Goal: Task Accomplishment & Management: Manage account settings

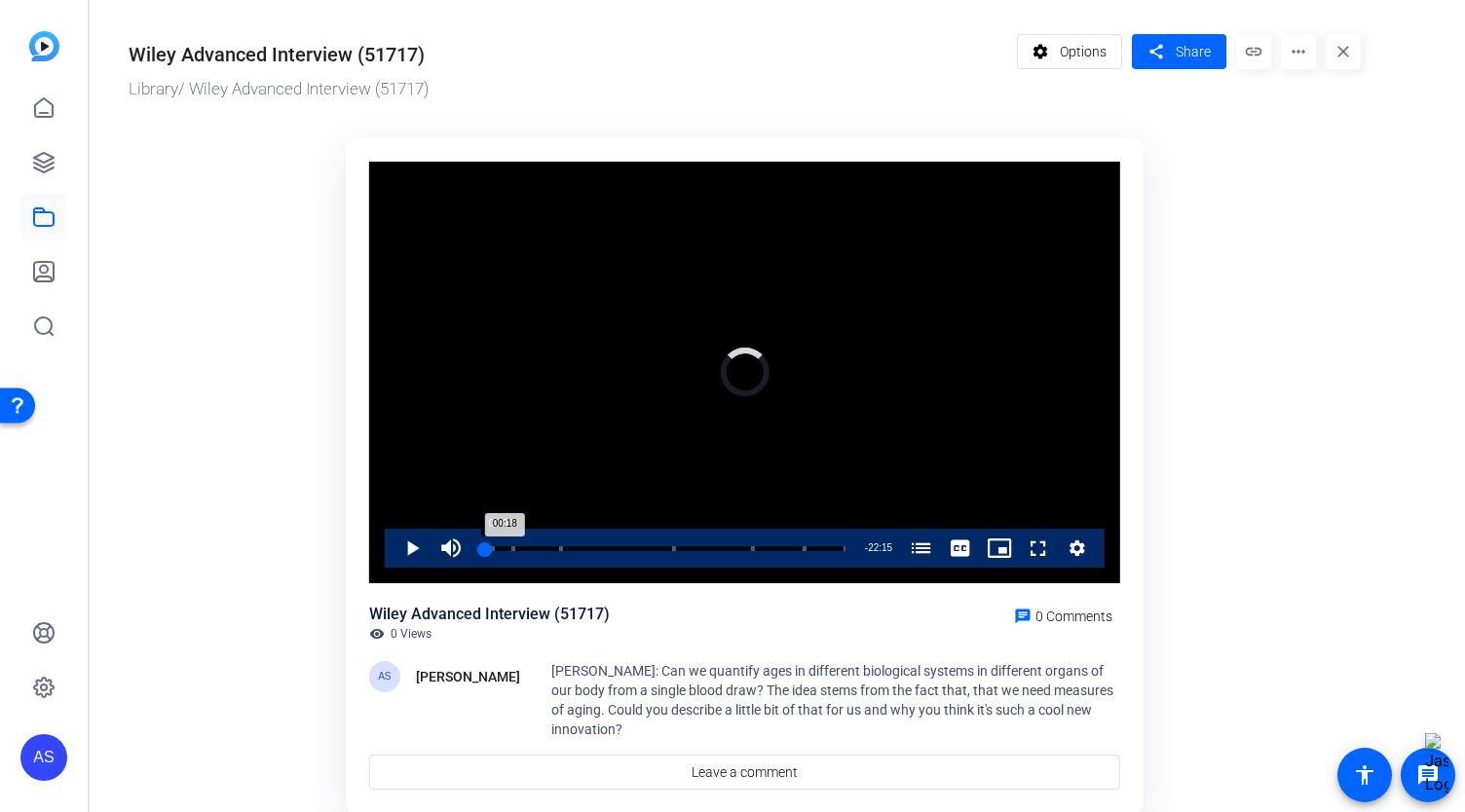
drag, startPoint x: 484, startPoint y: 549, endPoint x: 473, endPoint y: 551, distance: 11.2
click at [480, 551] on div "00:18" at bounding box center [482, 548] width 5 height 5
drag, startPoint x: 475, startPoint y: 550, endPoint x: 466, endPoint y: 551, distance: 9.1
click at [466, 551] on div "Play Unmute 0% Current Time 0:00 / Duration 22:33 Loaded : 0.82% 00:00 00:00 A …" at bounding box center [744, 548] width 719 height 39
drag, startPoint x: 487, startPoint y: 551, endPoint x: 394, endPoint y: 521, distance: 97.7
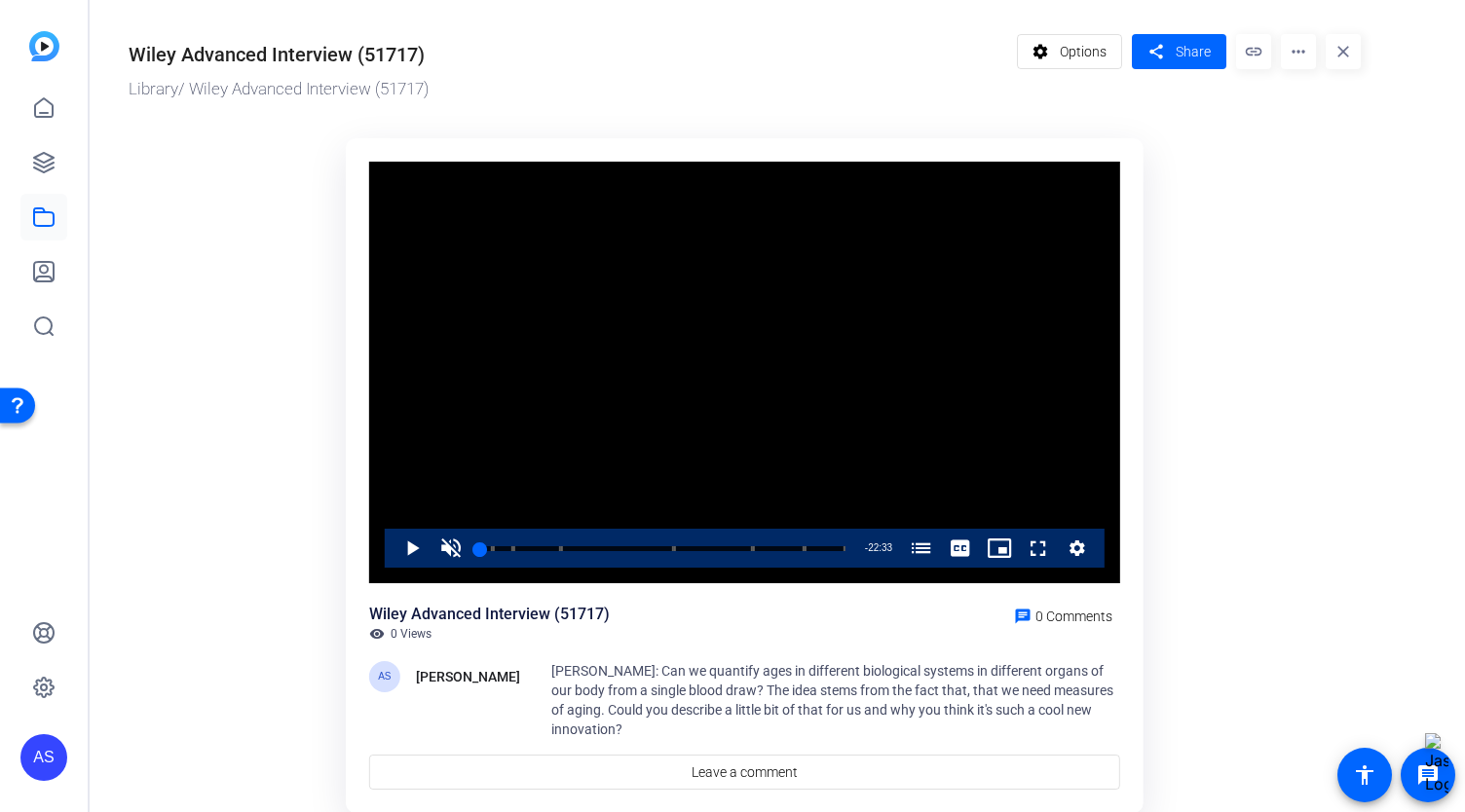
click at [480, 550] on div "00:00" at bounding box center [480, 548] width 0 height 5
click at [282, 464] on ktd-grid "Video Player is loading. Play Video Play Unmute 0% Current Time 0:00 / Duration…" at bounding box center [745, 467] width 1232 height 682
drag, startPoint x: 309, startPoint y: 54, endPoint x: 36, endPoint y: 49, distance: 273.0
click at [36, 49] on mat-sidenav-container "AS Wiley Advanced Interview (51717) Library / Wiley Advanced Interview (51717) …" at bounding box center [732, 406] width 1465 height 812
click at [1081, 50] on span "Options" at bounding box center [1083, 52] width 47 height 37
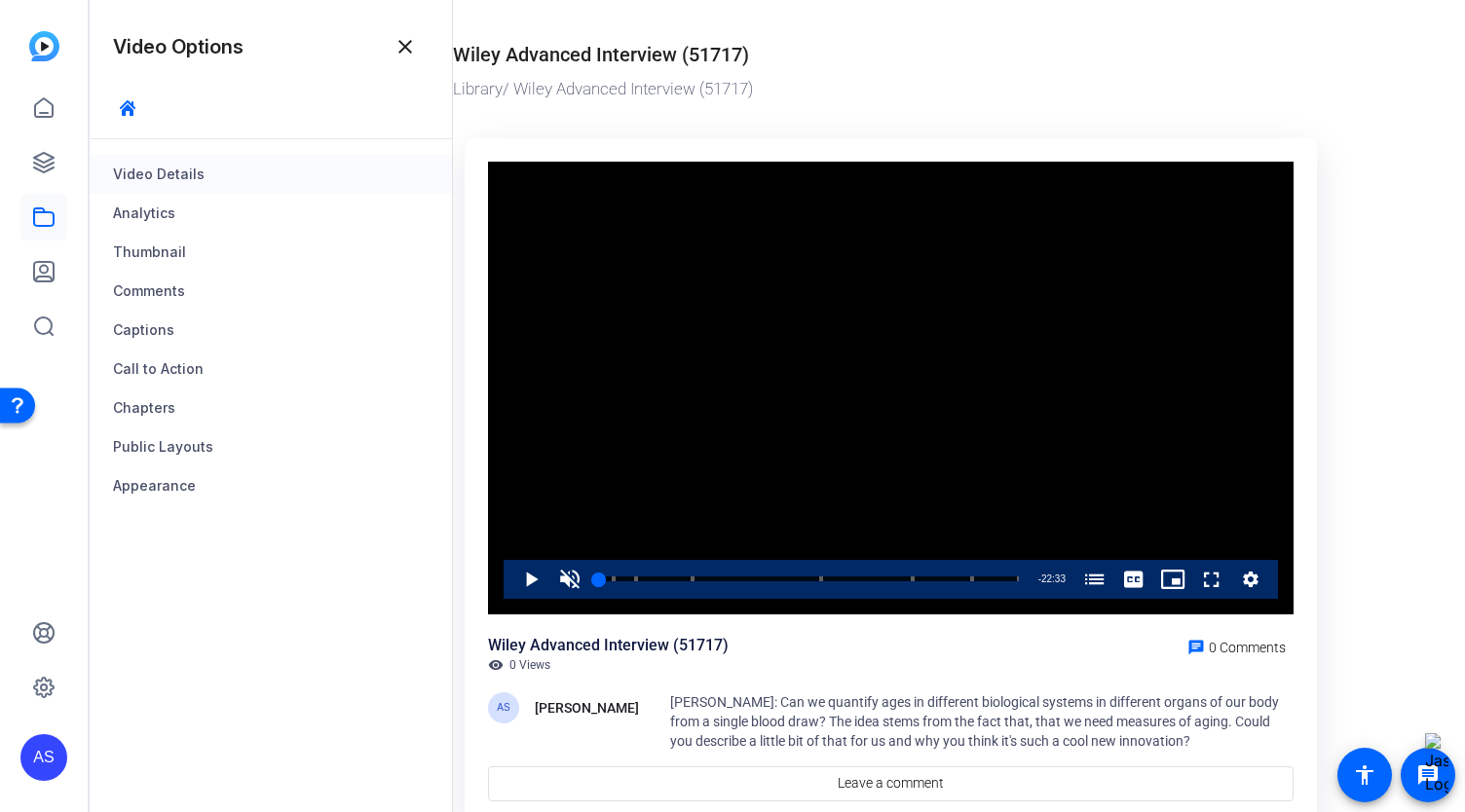
click at [141, 179] on div "Video Details" at bounding box center [270, 175] width 362 height 39
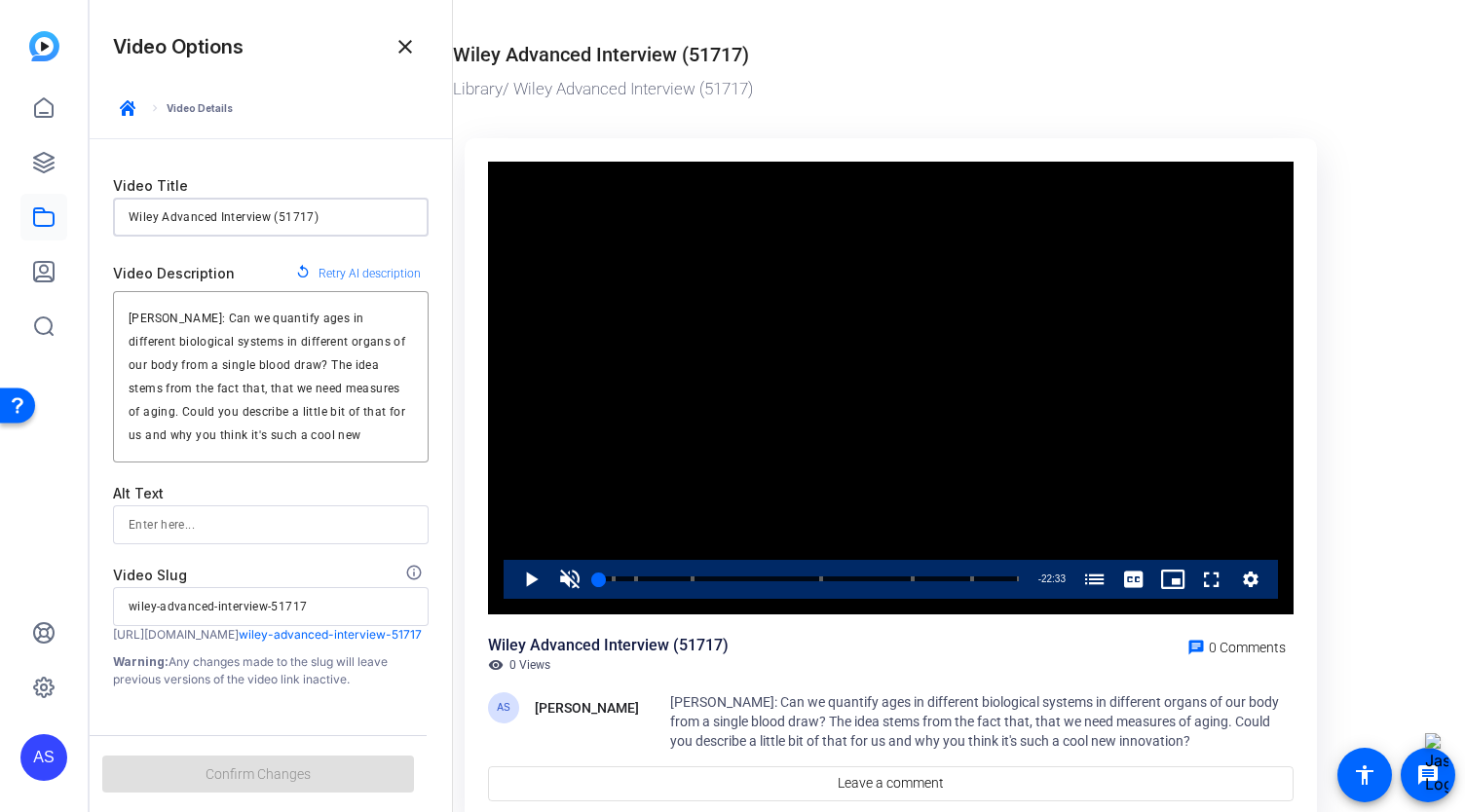
drag, startPoint x: 323, startPoint y: 208, endPoint x: 76, endPoint y: 218, distance: 247.2
click at [76, 218] on mat-sidenav-container "AS Video Options close keyboard_arrow_right Video Details Video Title Wiley Adv…" at bounding box center [732, 406] width 1465 height 812
type input "W"
type input "w"
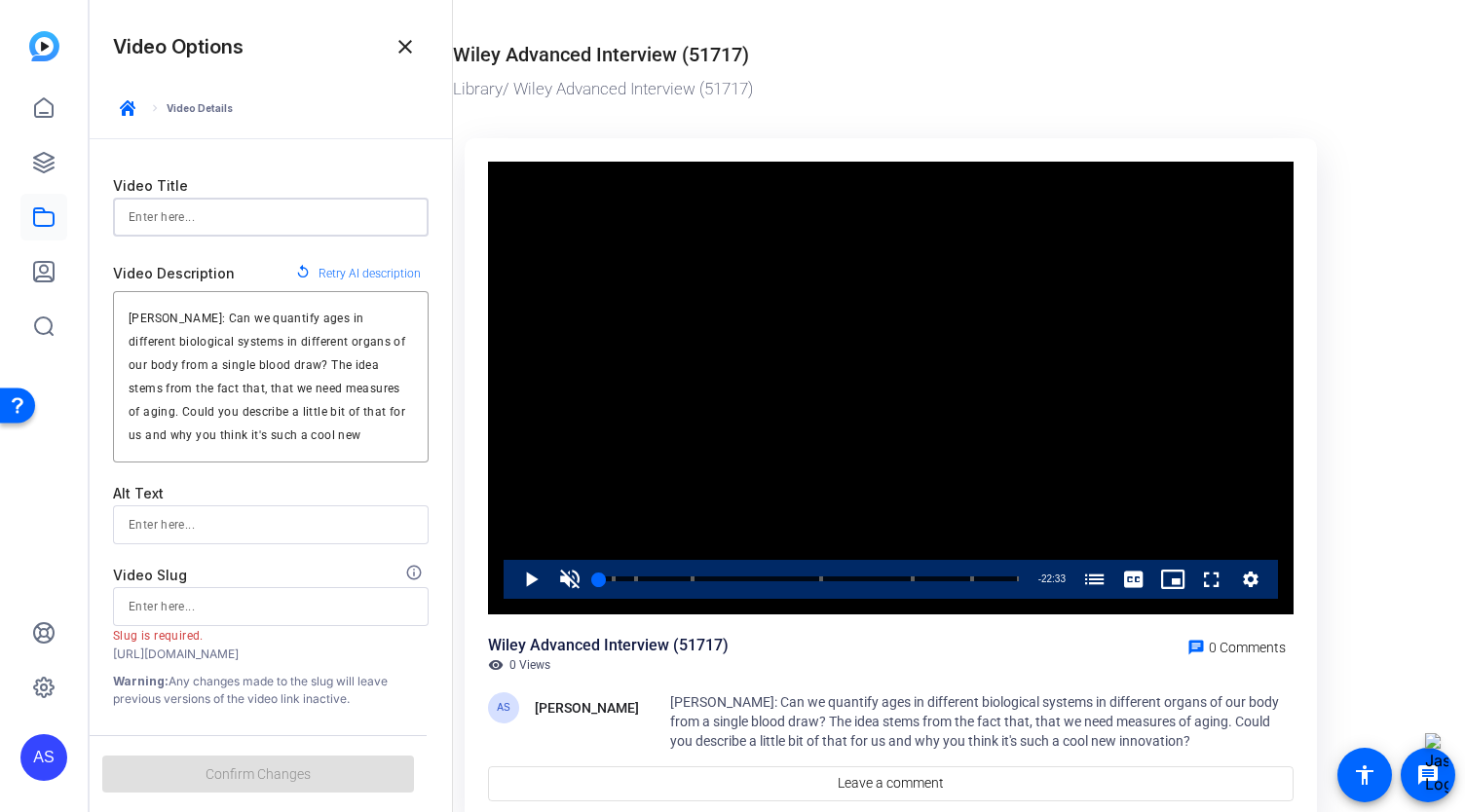
type input "M"
type input "m"
type input "M"
type input "m"
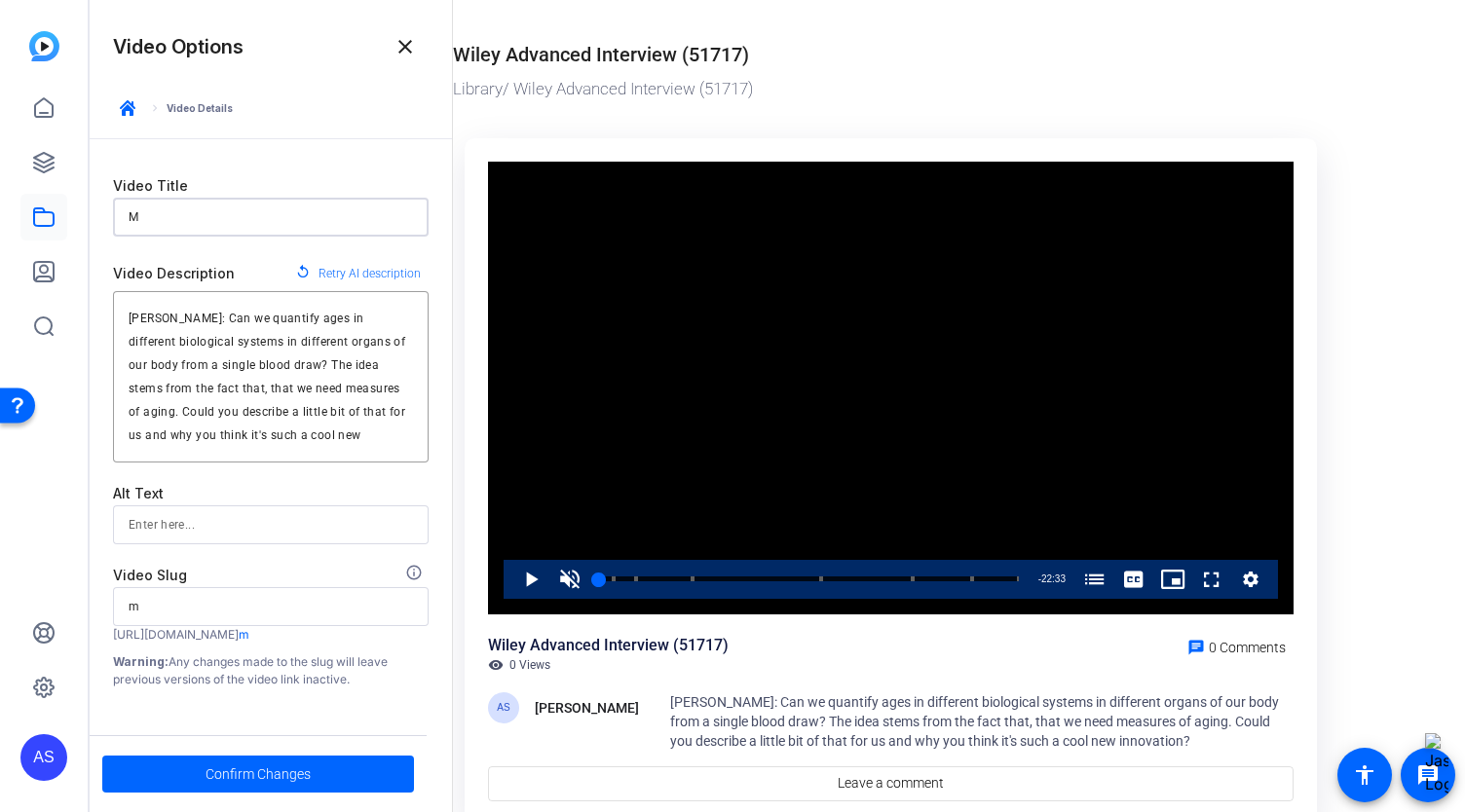
type input "Mo"
type input "mo"
type input "Mon"
type input "mon"
type input "Mont"
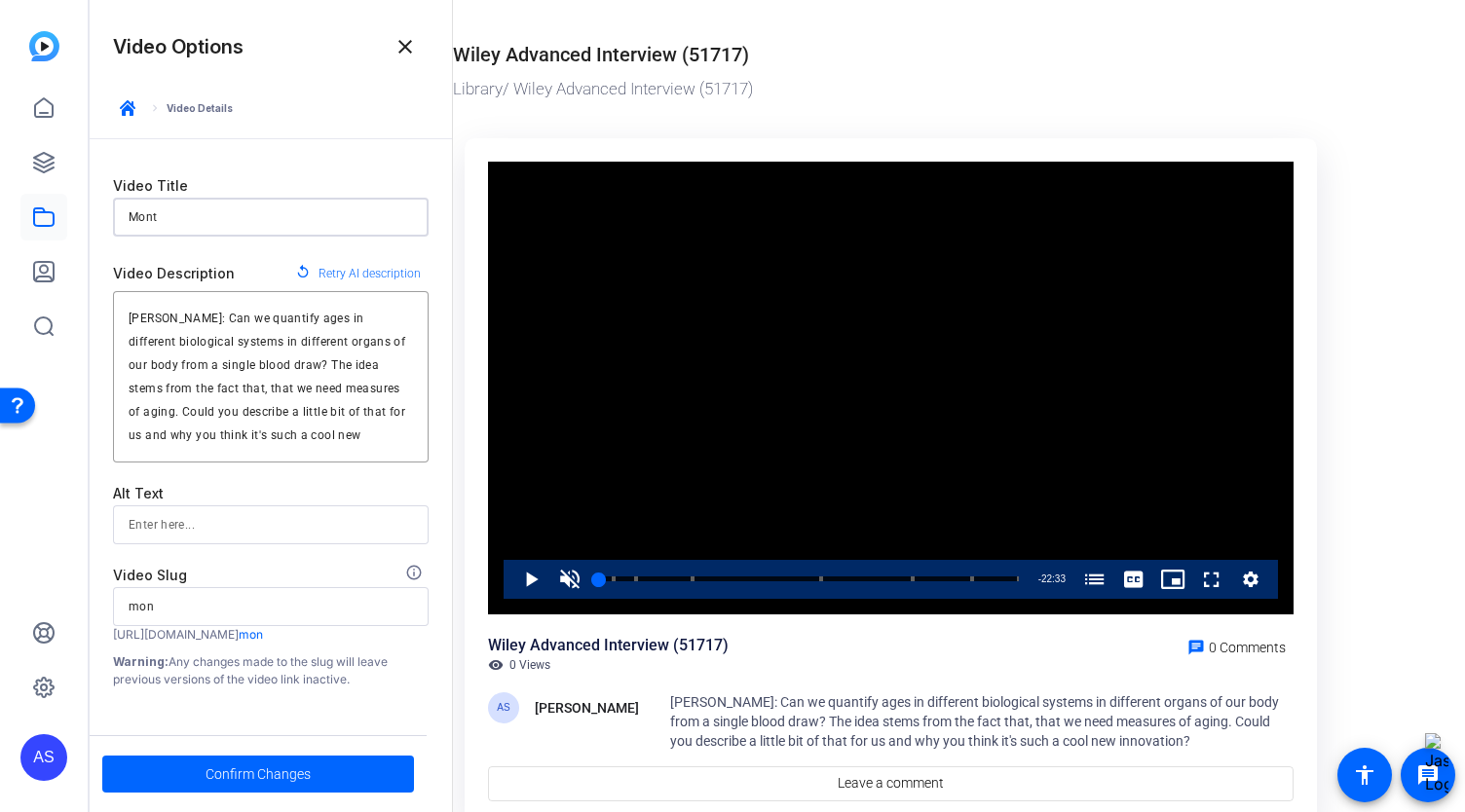
type input "mont"
type input "[PERSON_NAME]"
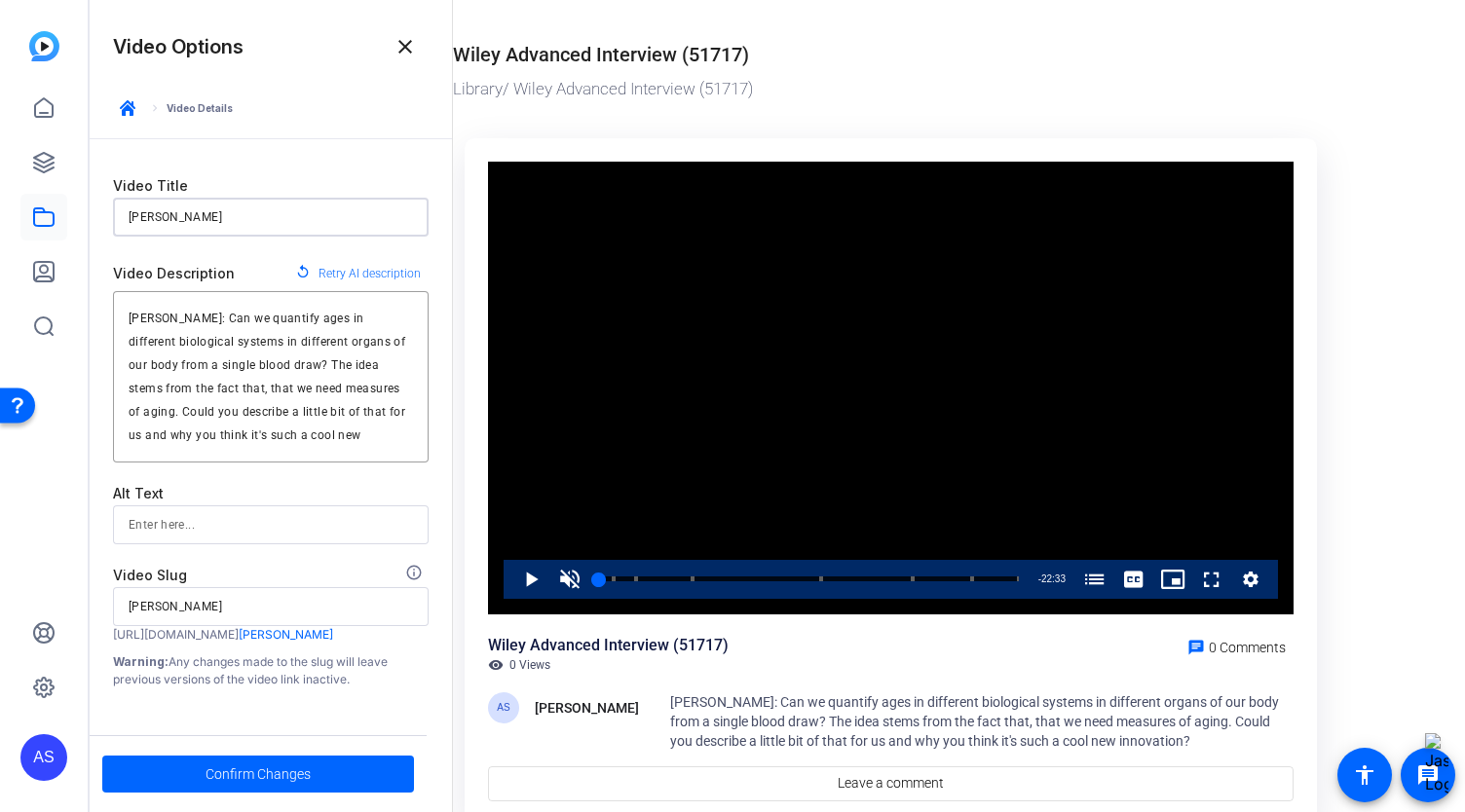
type input "[PERSON_NAME] /"
type input "[PERSON_NAME]-"
type input "[PERSON_NAME] /"
type input "[PERSON_NAME]-"
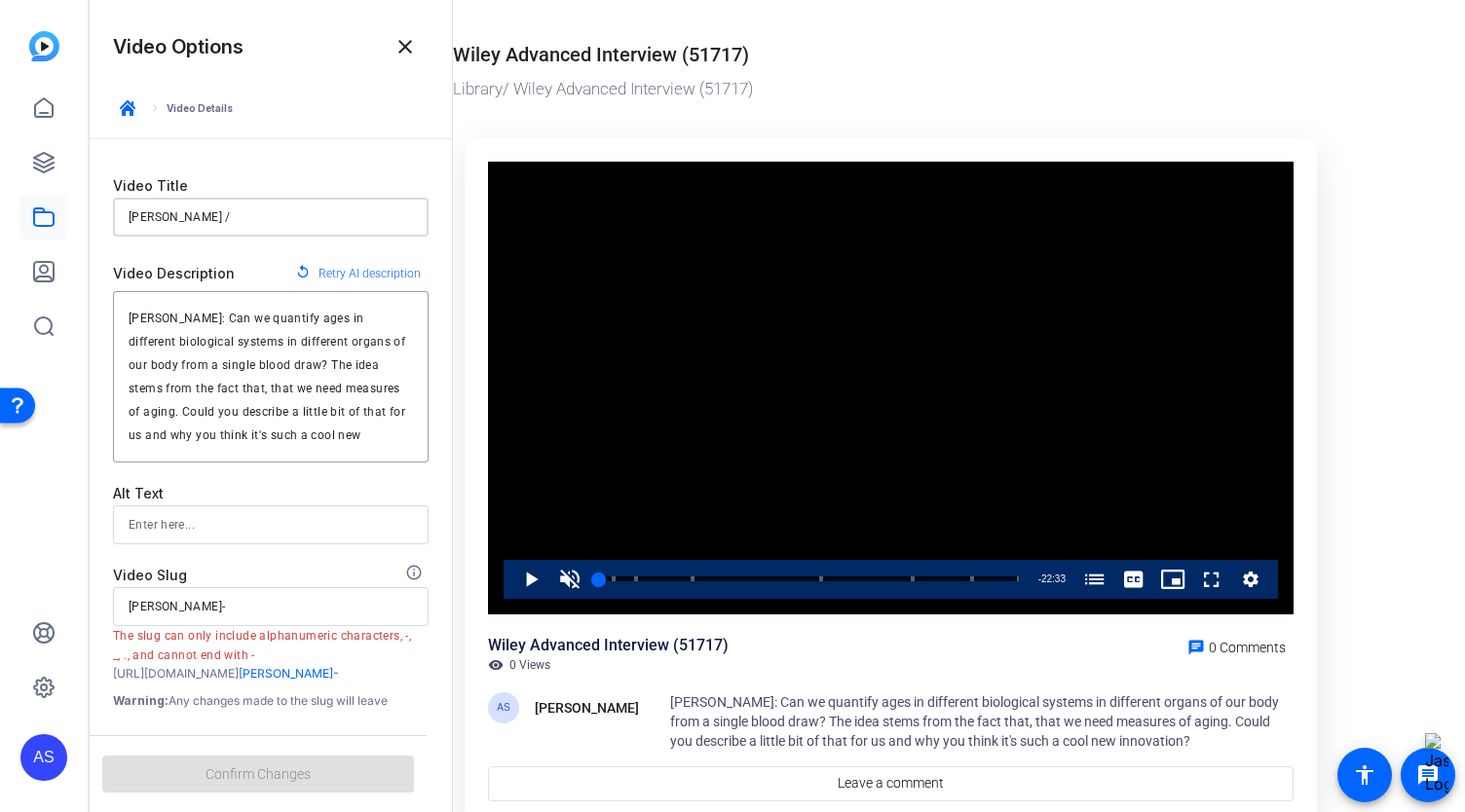
type input "[PERSON_NAME] / R"
type input "[PERSON_NAME]-r"
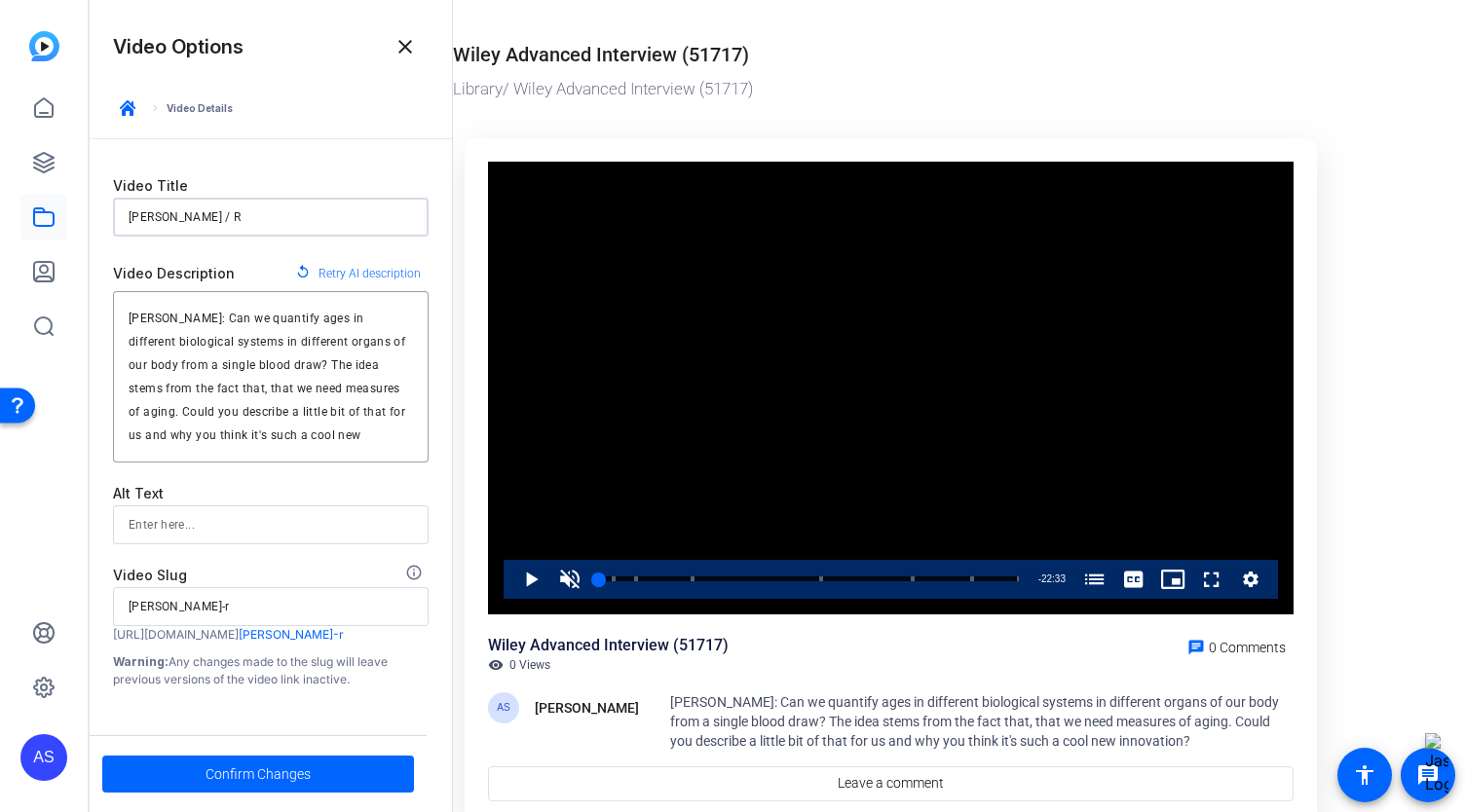
type input "[PERSON_NAME] / Ra"
type input "[PERSON_NAME]"
type input "[PERSON_NAME] / Rag"
type input "[PERSON_NAME]-rag"
type input "[PERSON_NAME] / Ragh"
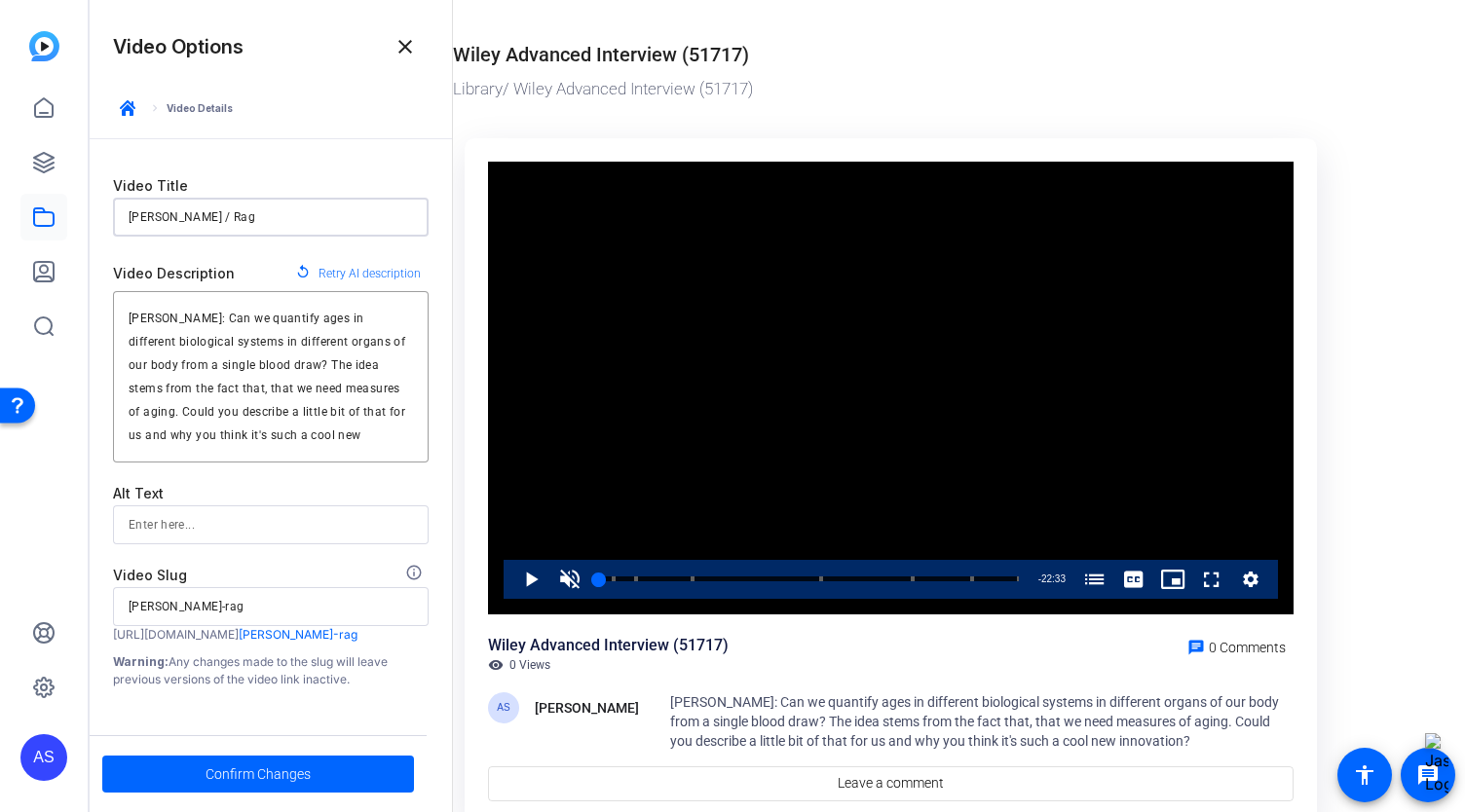
type input "[PERSON_NAME]-ragh"
type input "[PERSON_NAME] / [PERSON_NAME]"
type input "[PERSON_NAME]"
type input "[PERSON_NAME] / Ragh"
type input "[PERSON_NAME]-ragh"
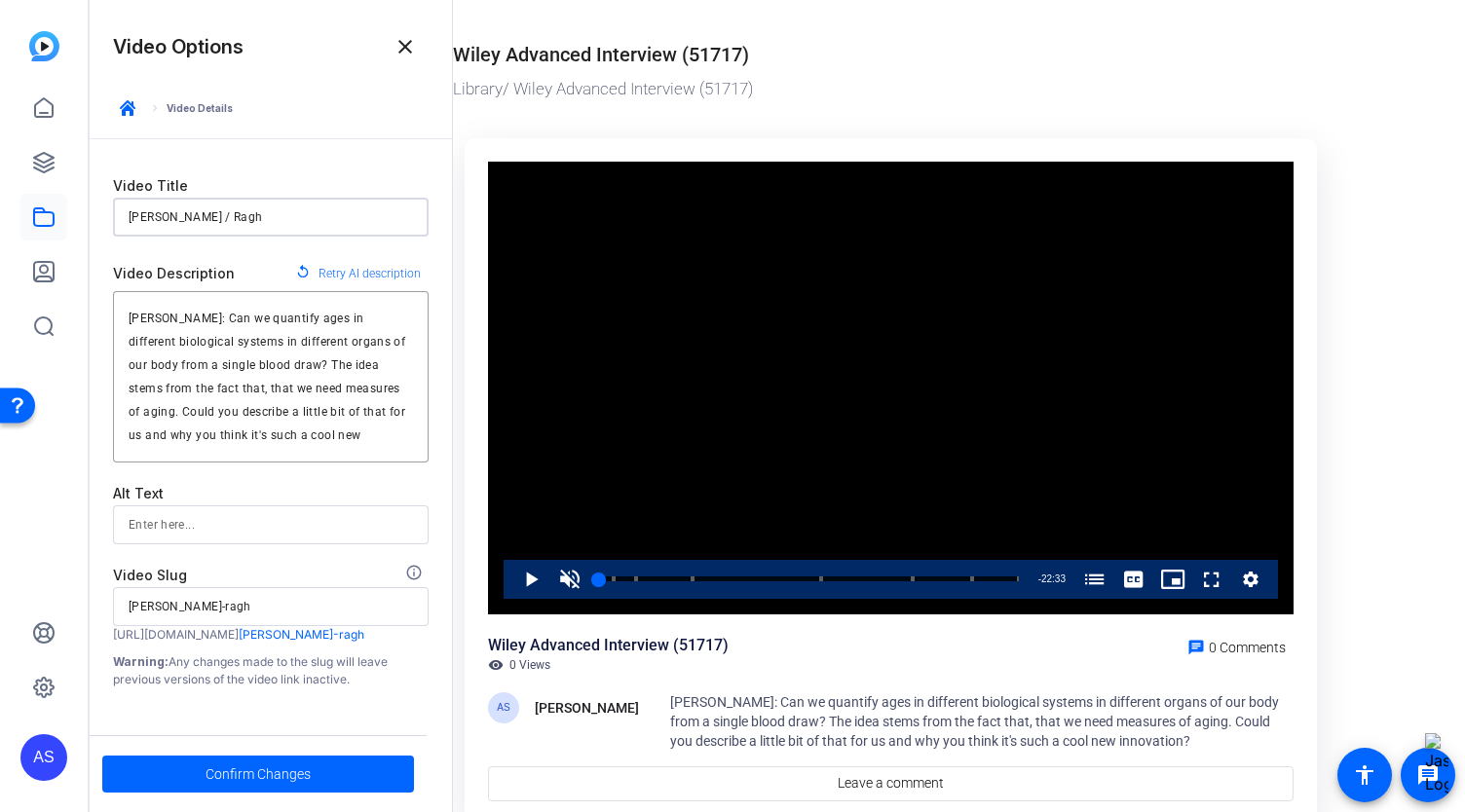
type input "[PERSON_NAME] / [PERSON_NAME]"
type input "[PERSON_NAME]"
type input "[PERSON_NAME] / Raghuv"
type input "[PERSON_NAME]"
type input "[PERSON_NAME] / [PERSON_NAME]"
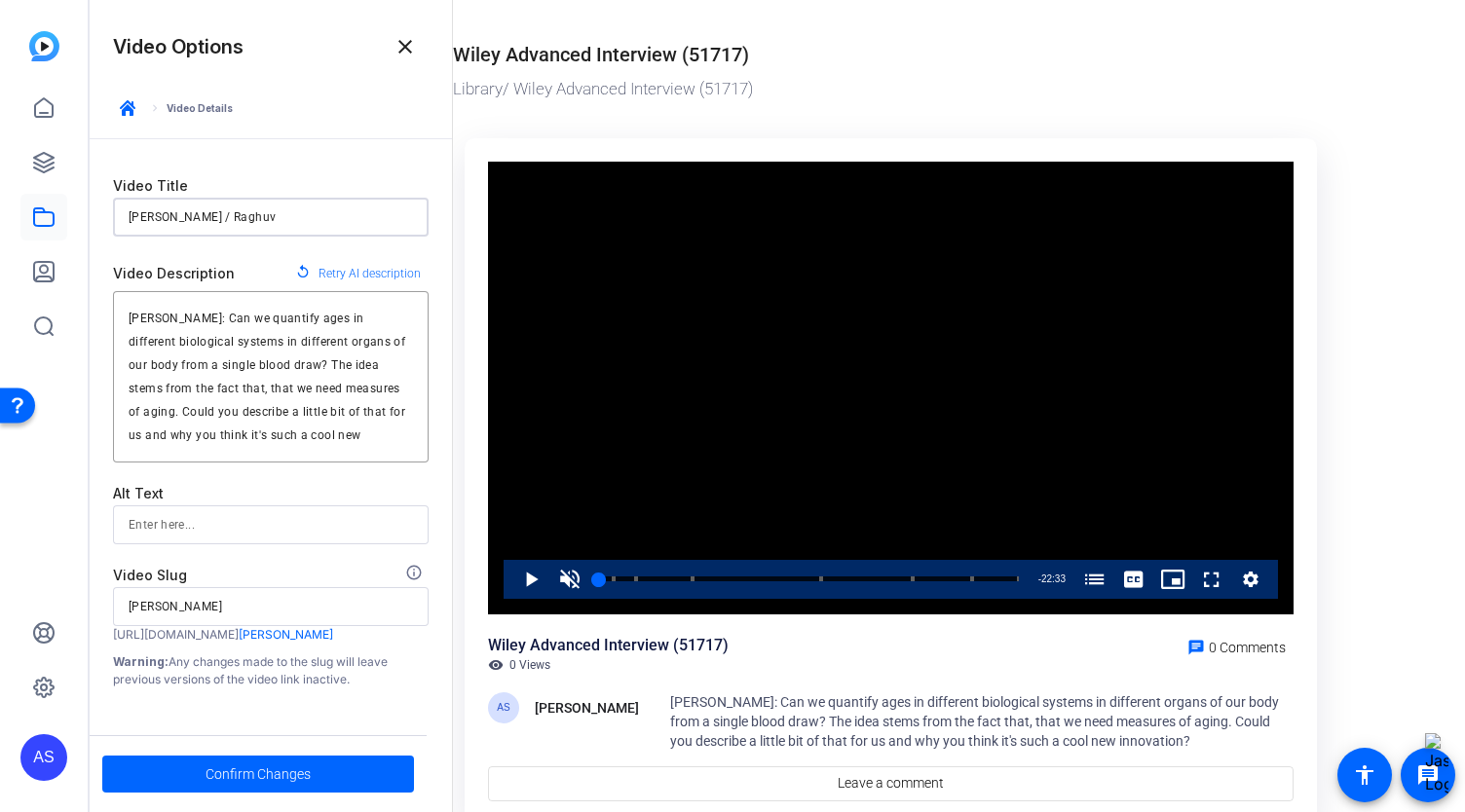
type input "[PERSON_NAME]"
type input "[PERSON_NAME] / Ragh"
type input "[PERSON_NAME]-ragh"
type input "[PERSON_NAME] / [PERSON_NAME]"
type input "[PERSON_NAME]"
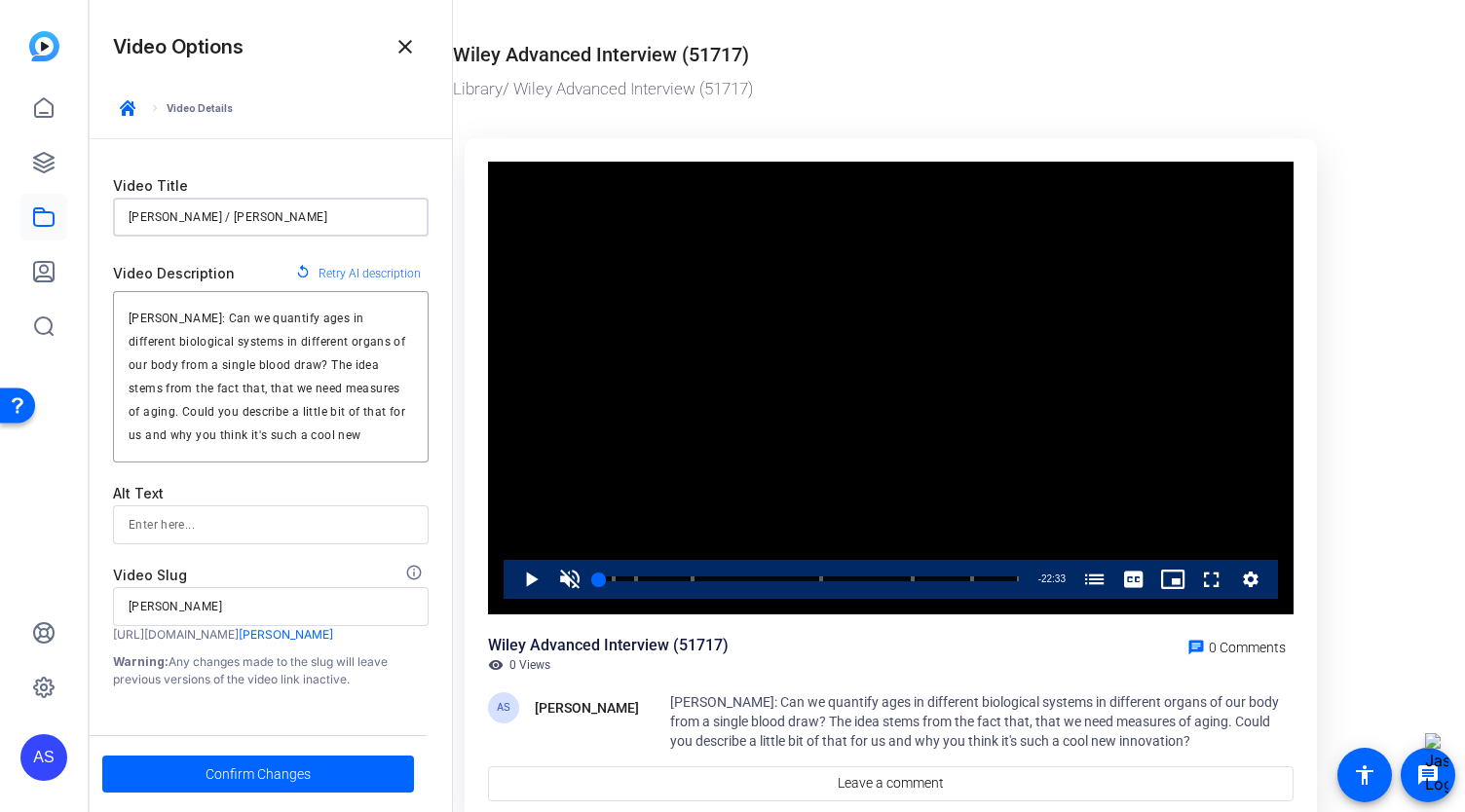
type input "[PERSON_NAME] / Raghah"
type input "[PERSON_NAME]"
type input "[PERSON_NAME] / [PERSON_NAME]"
type input "[PERSON_NAME]"
type input "[PERSON_NAME] / [PERSON_NAME]"
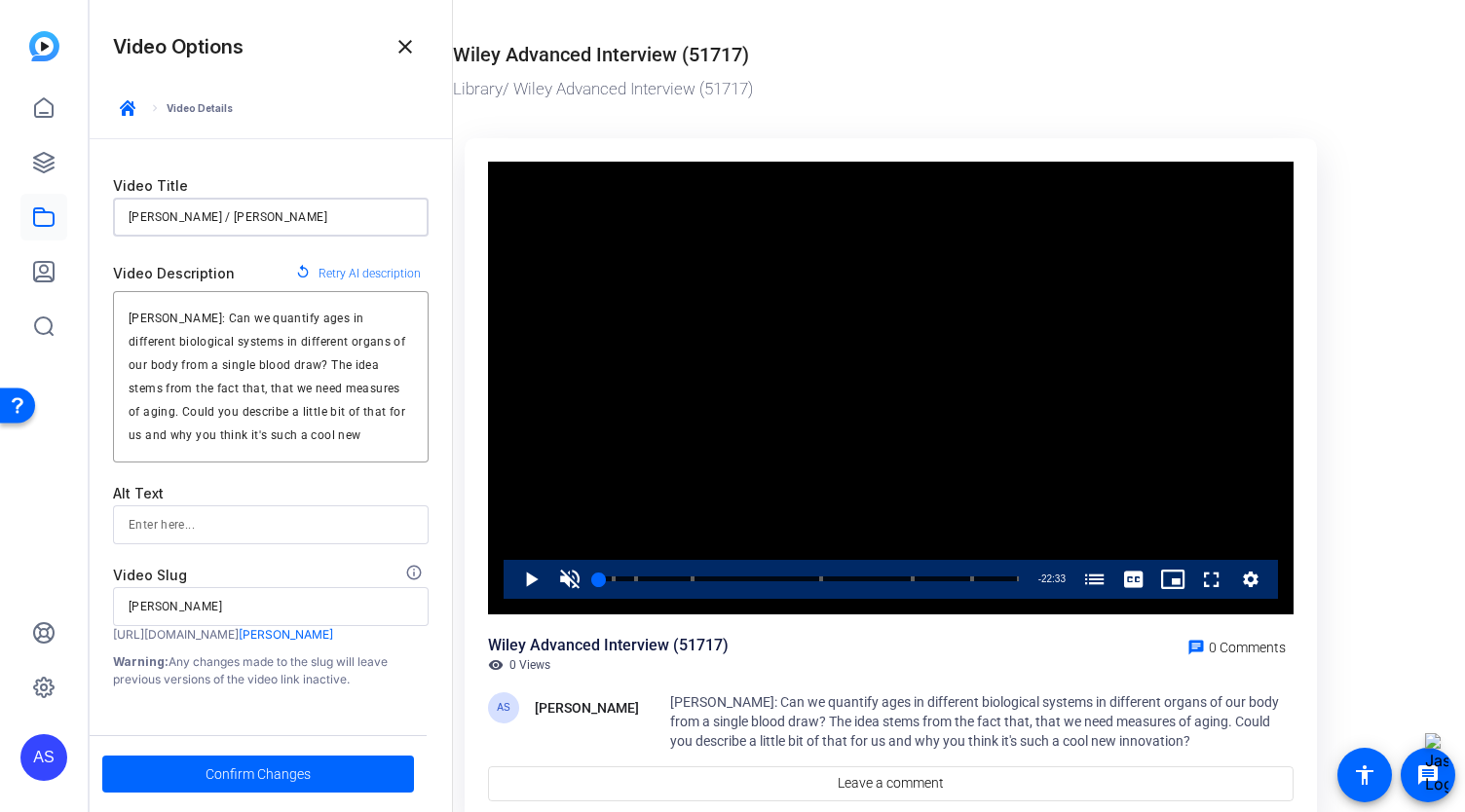
type input "[PERSON_NAME]"
type input "[PERSON_NAME] / [PERSON_NAME]"
click at [237, 809] on div "Confirm Changes" at bounding box center [258, 773] width 337 height 77
click at [258, 773] on span "Confirm Changes" at bounding box center [259, 774] width 105 height 37
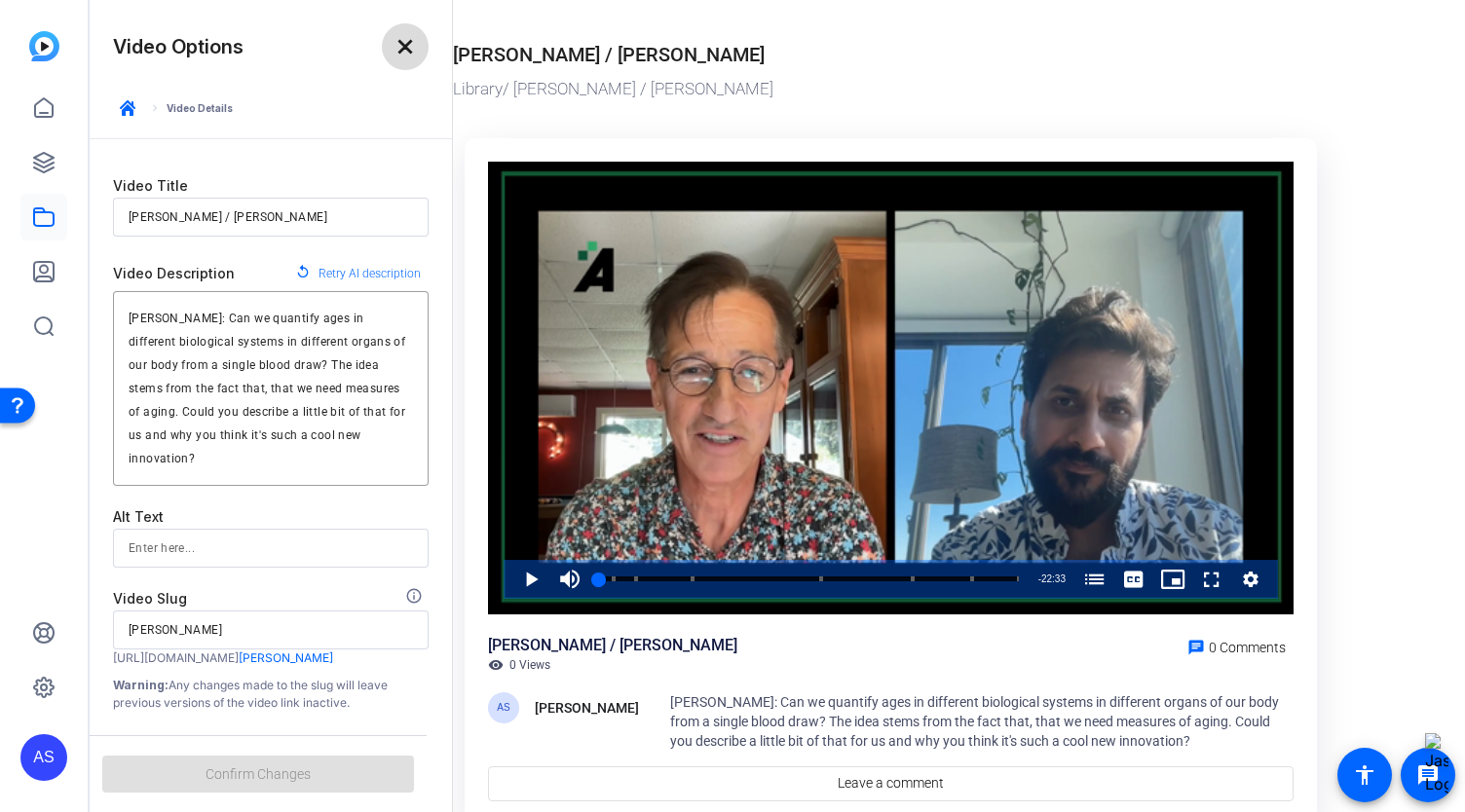
click at [404, 46] on mat-icon "close" at bounding box center [405, 47] width 23 height 23
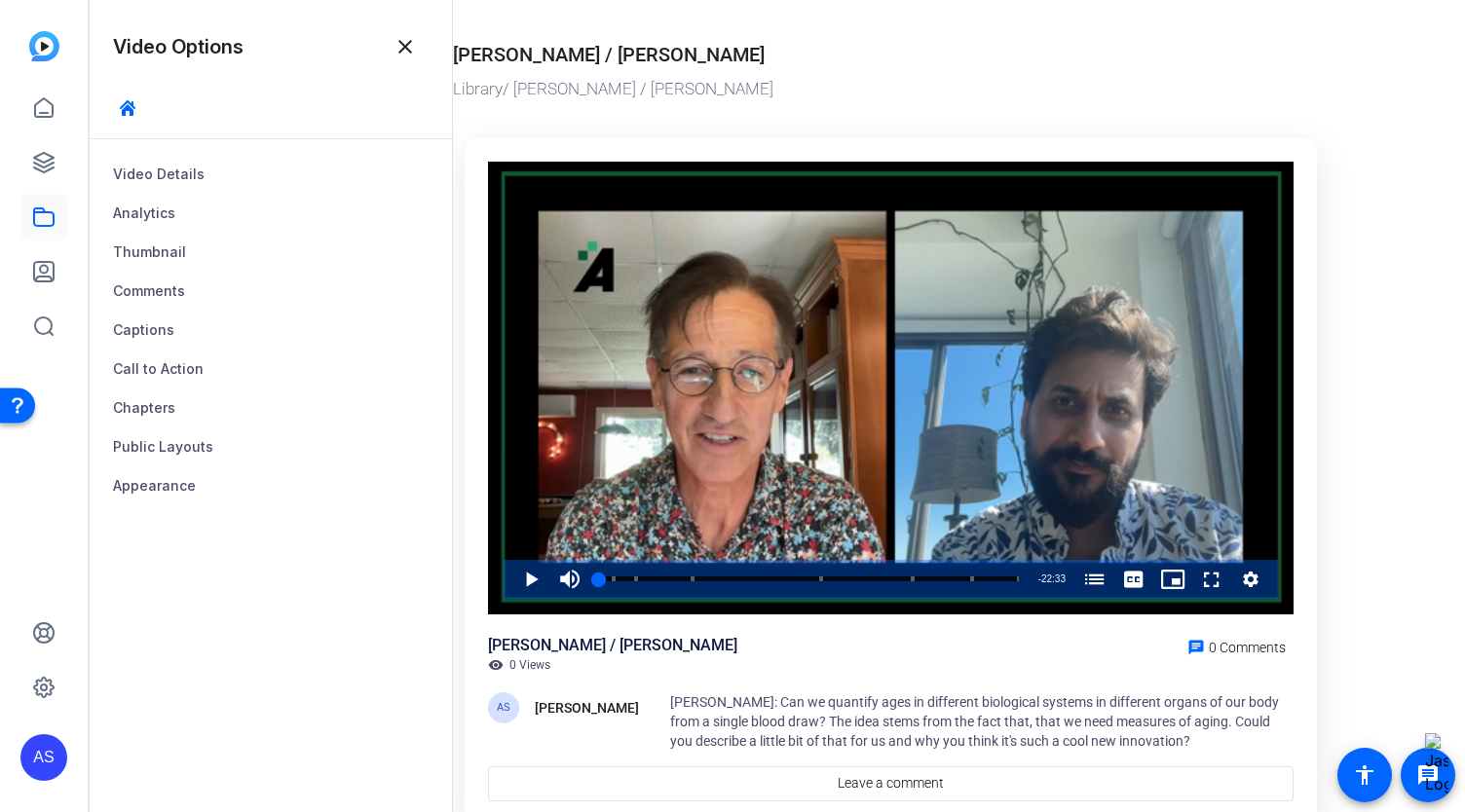
click at [44, 67] on div at bounding box center [44, 190] width 47 height 318
click at [45, 52] on img at bounding box center [44, 46] width 30 height 30
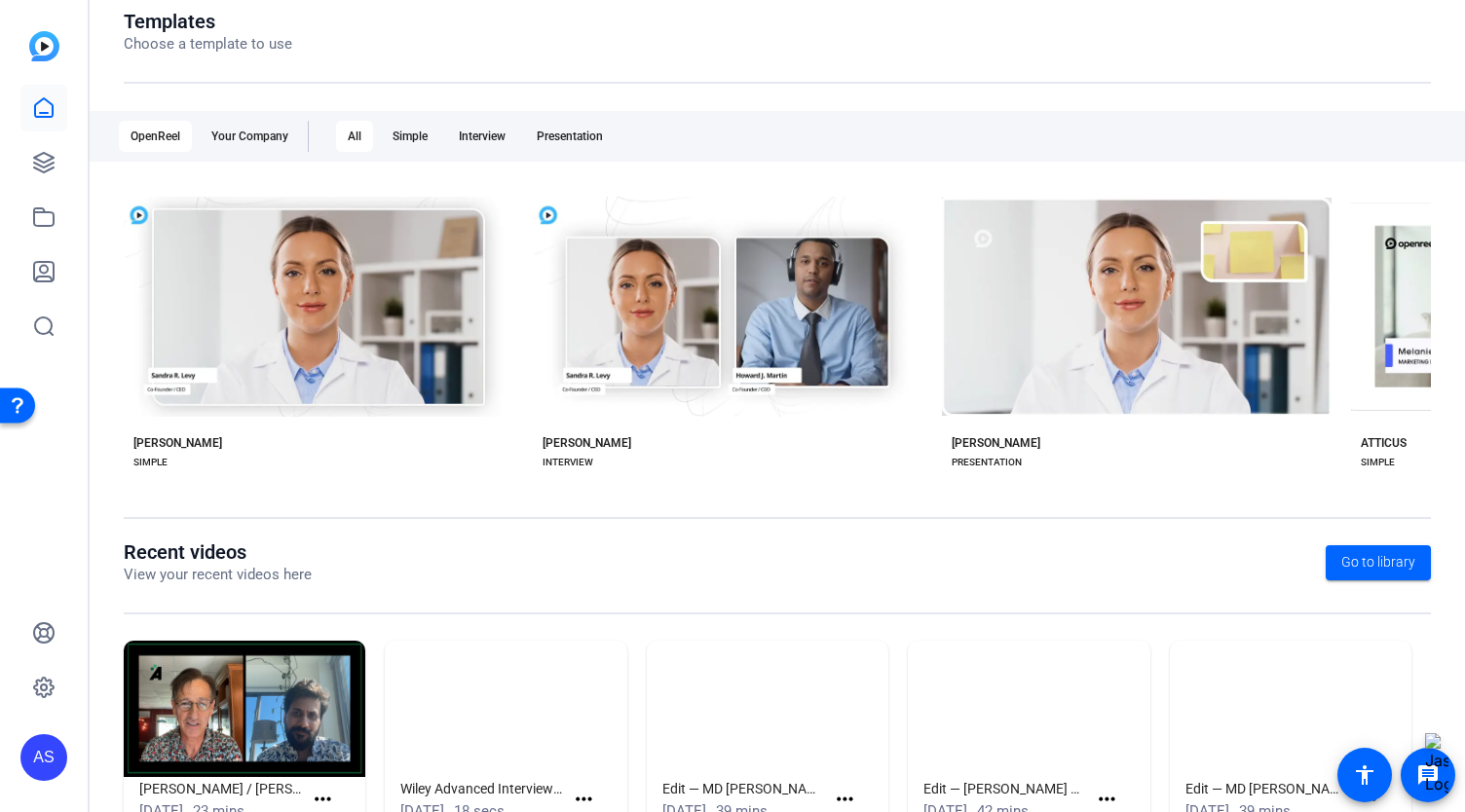
scroll to position [293, 0]
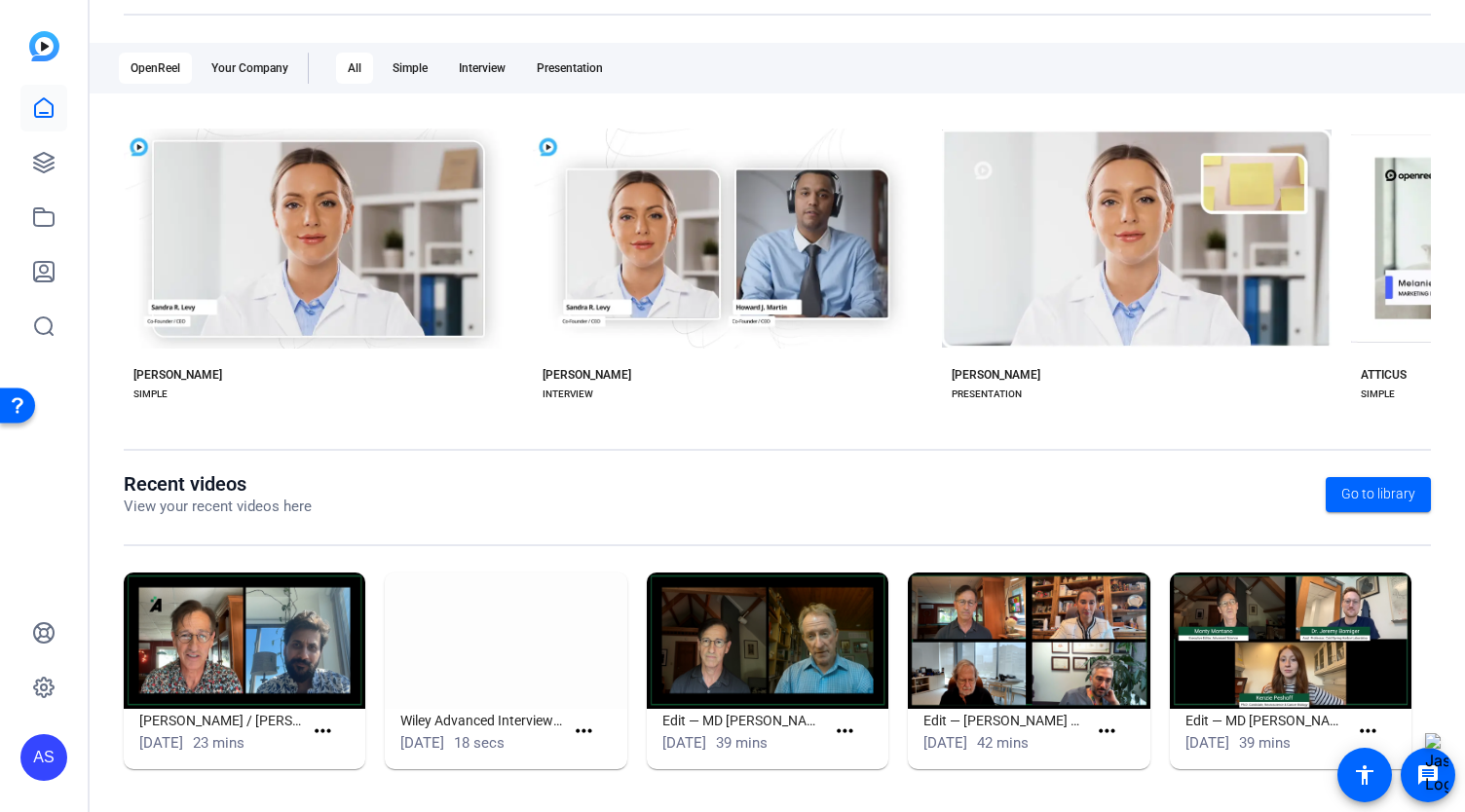
click at [245, 648] on img at bounding box center [244, 641] width 241 height 137
click at [329, 725] on mat-icon "more_horiz" at bounding box center [322, 731] width 24 height 24
click at [335, 769] on span "View" at bounding box center [363, 758] width 78 height 23
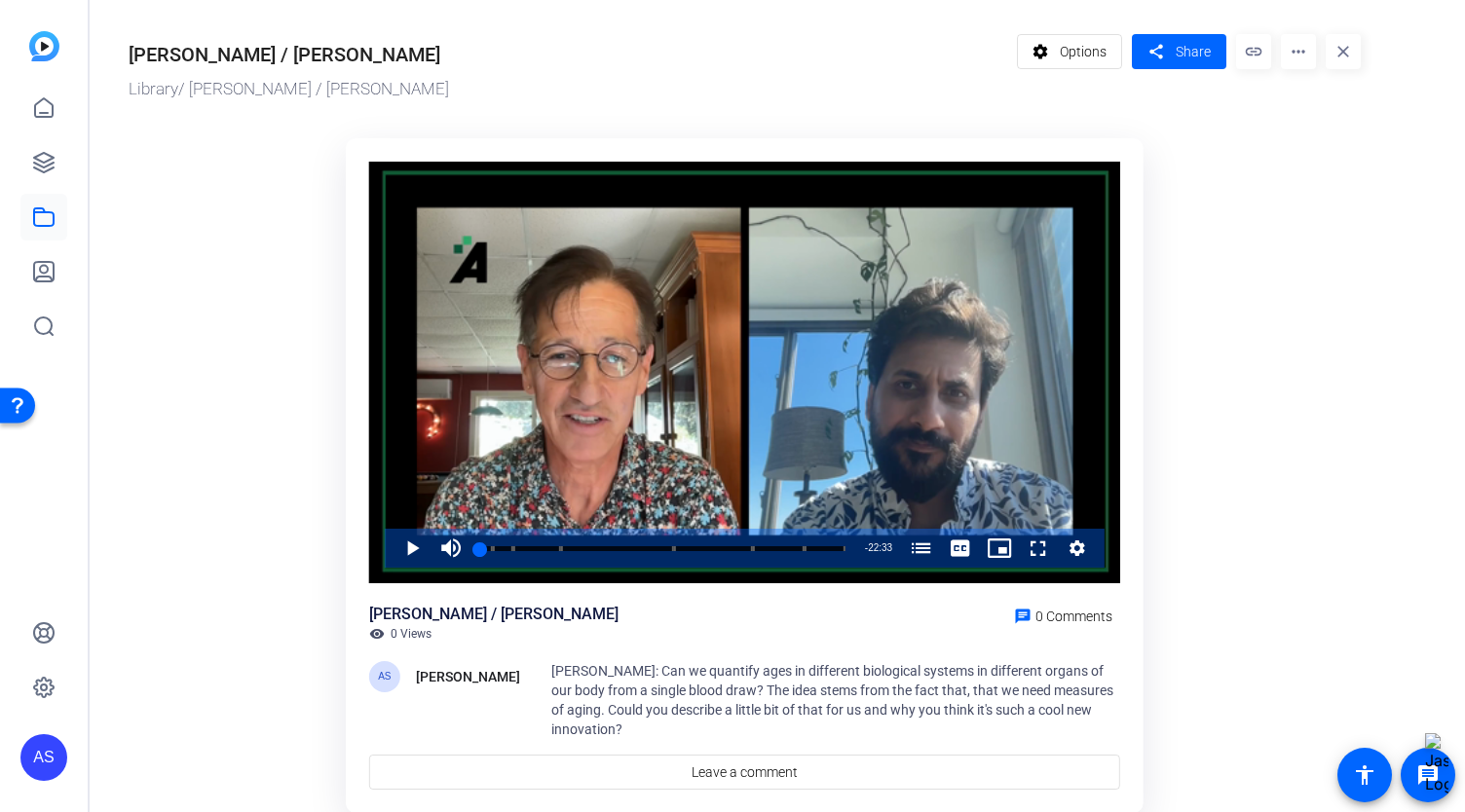
click at [1295, 48] on mat-icon "more_horiz" at bounding box center [1298, 52] width 35 height 35
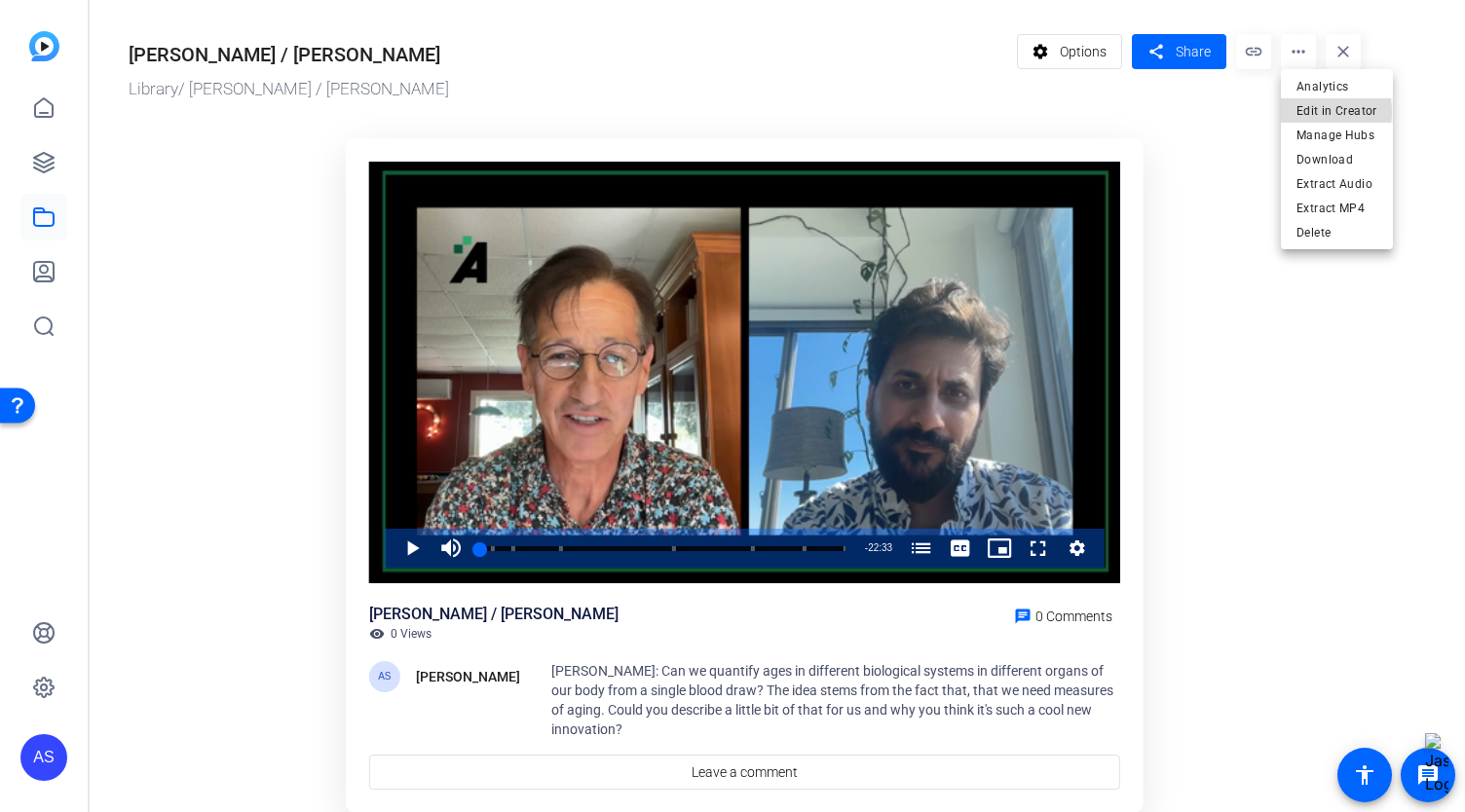
click at [1320, 112] on span "Edit in Creator" at bounding box center [1336, 111] width 81 height 23
